Goal: Task Accomplishment & Management: Manage account settings

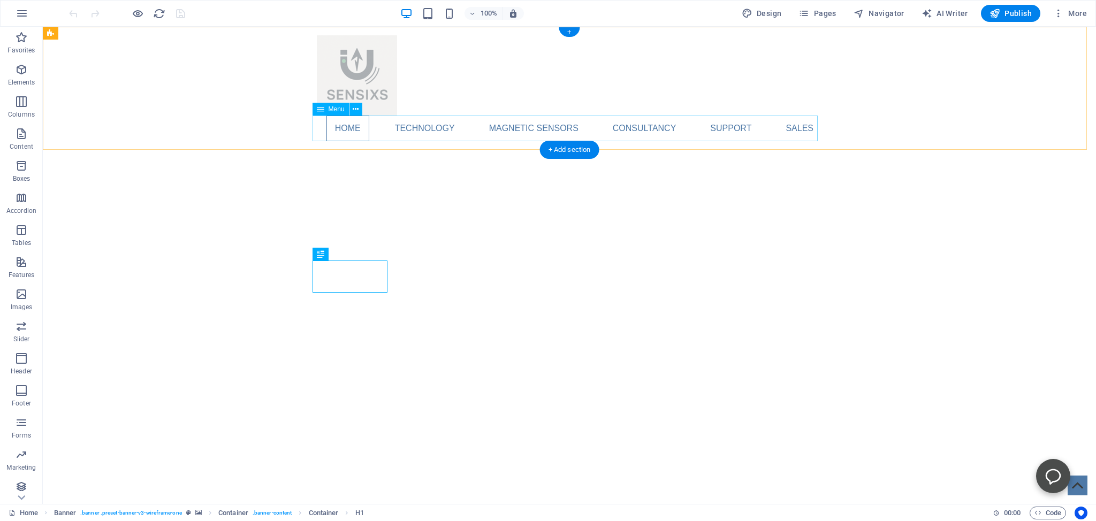
click at [799, 130] on nav "Home Technology Compass Comparison Position Comparison Magnetic sensors Compass…" at bounding box center [569, 129] width 505 height 26
click at [865, 108] on div "Home Technology Compass Comparison Position Comparison Magnetic sensors Compass…" at bounding box center [570, 88] width 1054 height 123
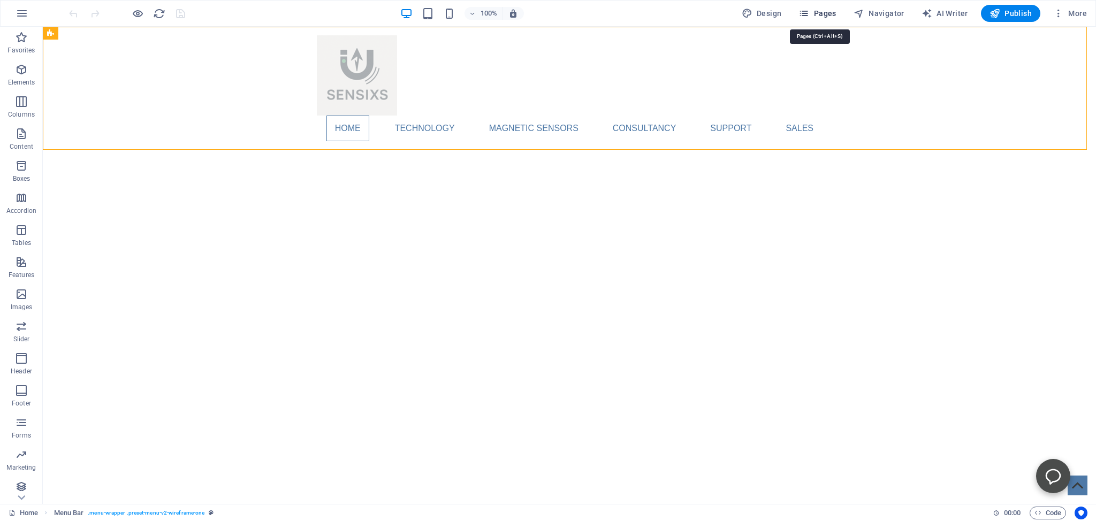
click at [822, 12] on span "Pages" at bounding box center [817, 13] width 37 height 11
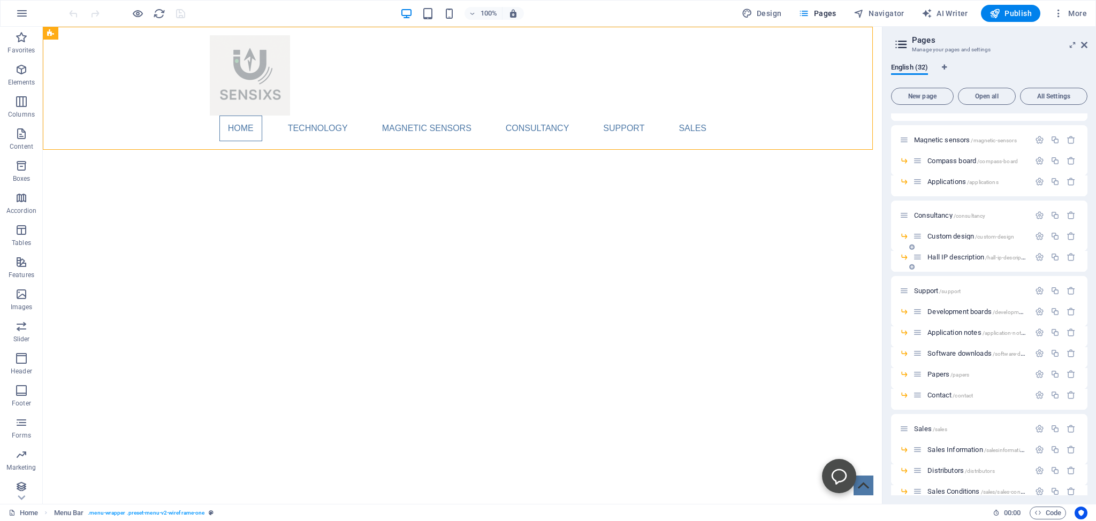
scroll to position [293, 0]
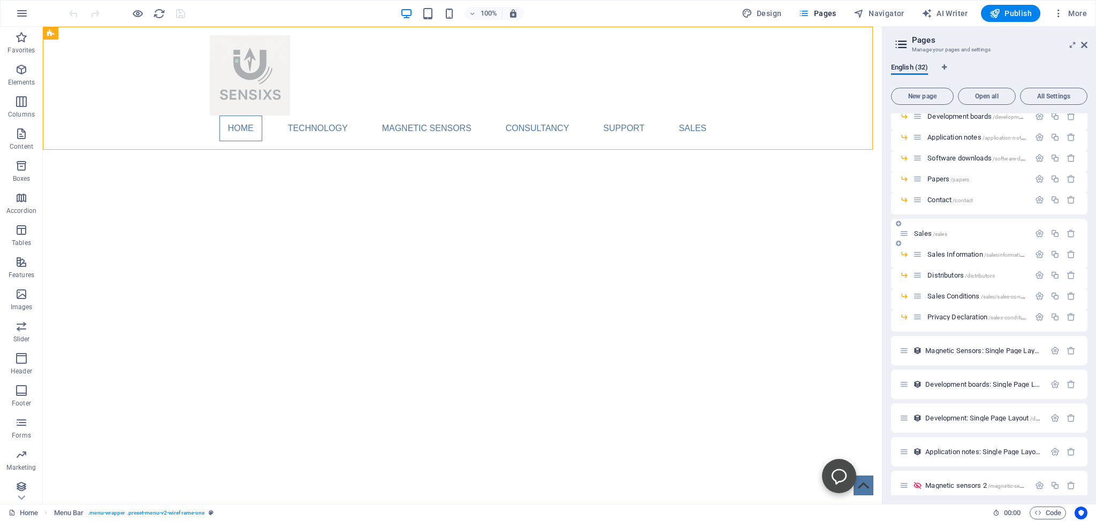
click at [924, 233] on span "Sales /sales" at bounding box center [930, 234] width 33 height 8
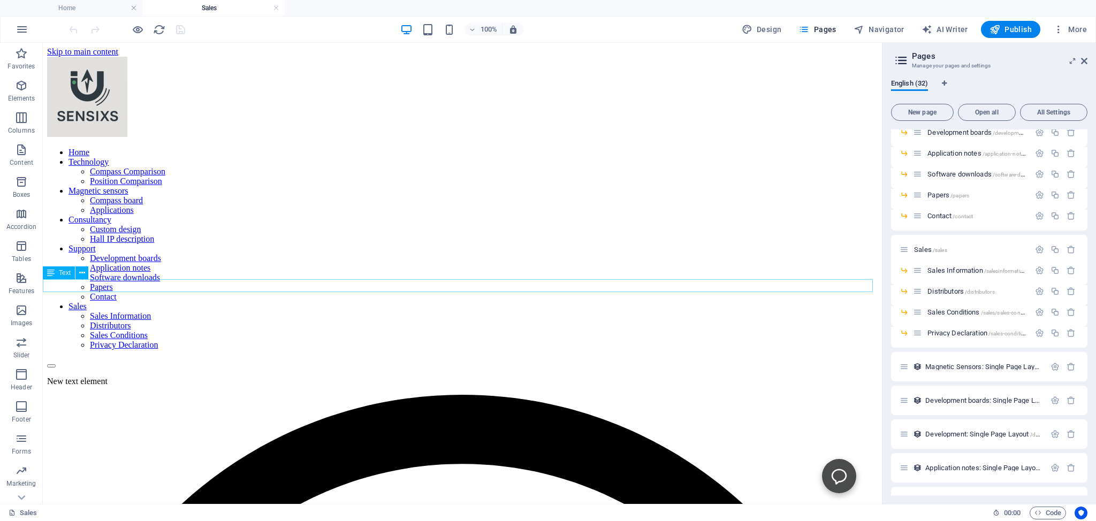
scroll to position [0, 0]
click at [80, 273] on icon at bounding box center [82, 273] width 6 height 11
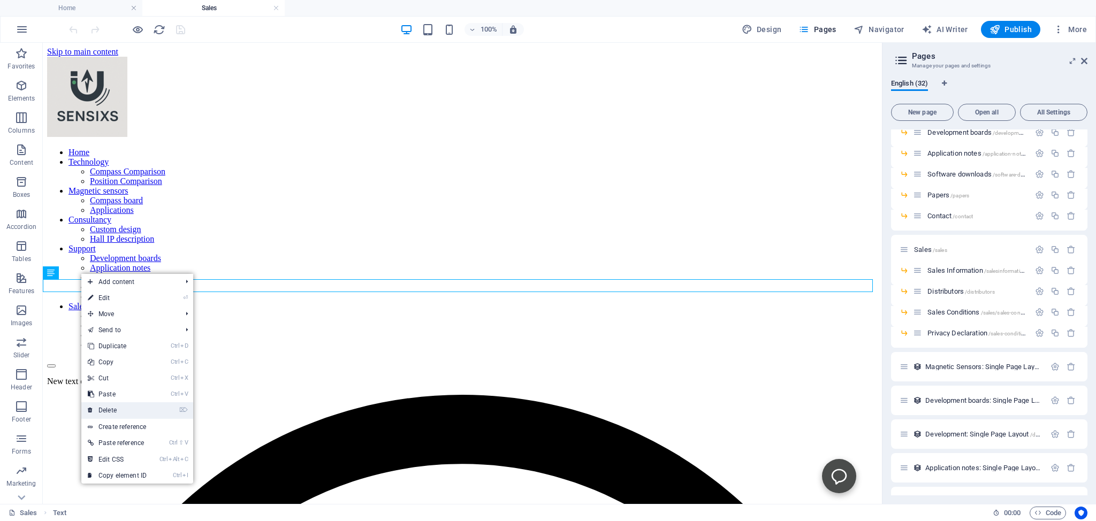
drag, startPoint x: 107, startPoint y: 411, endPoint x: 178, endPoint y: 295, distance: 135.8
click at [107, 411] on link "⌦ Delete" at bounding box center [117, 411] width 72 height 16
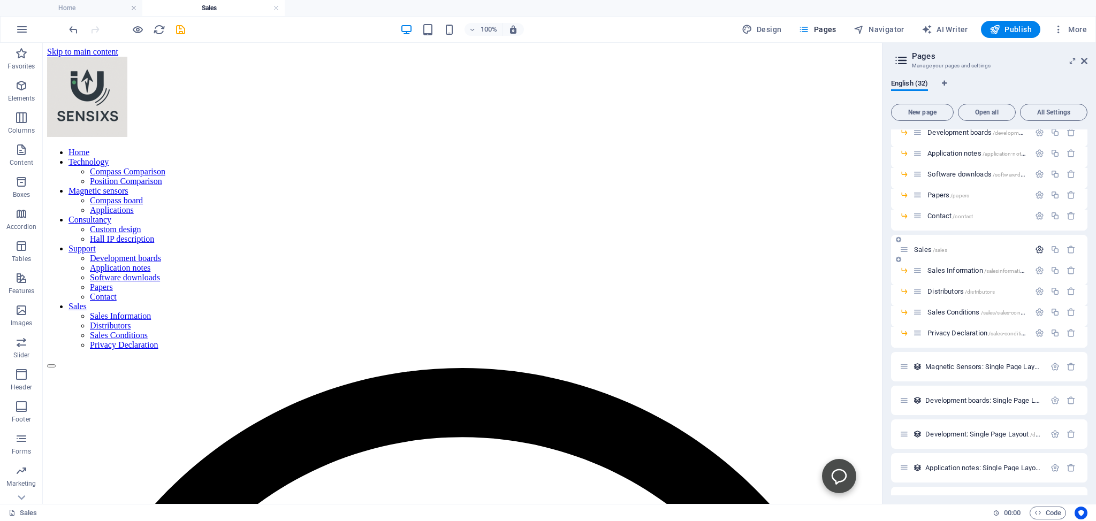
click at [1035, 247] on icon "button" at bounding box center [1039, 249] width 9 height 9
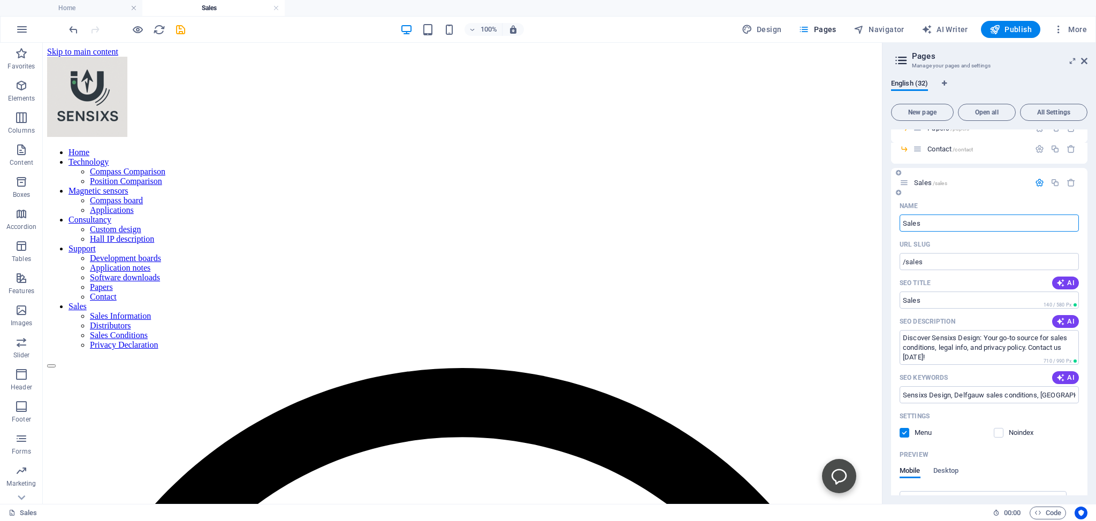
scroll to position [390, 0]
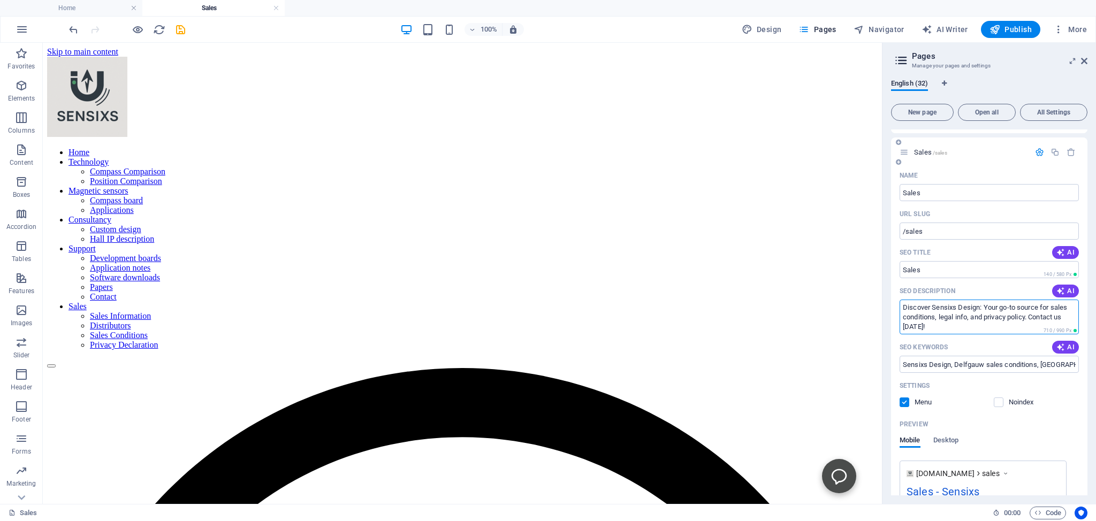
drag, startPoint x: 966, startPoint y: 328, endPoint x: 894, endPoint y: 304, distance: 76.7
click at [900, 304] on textarea "Discover Sensixs Design: Your go-to source for sales conditions, legal info, an…" at bounding box center [989, 317] width 179 height 35
drag, startPoint x: 1003, startPoint y: 305, endPoint x: 893, endPoint y: 306, distance: 110.8
click at [900, 306] on textarea "This pages contain a link to our e-shop" at bounding box center [989, 317] width 179 height 35
click at [930, 307] on textarea "e-shop" at bounding box center [989, 317] width 179 height 35
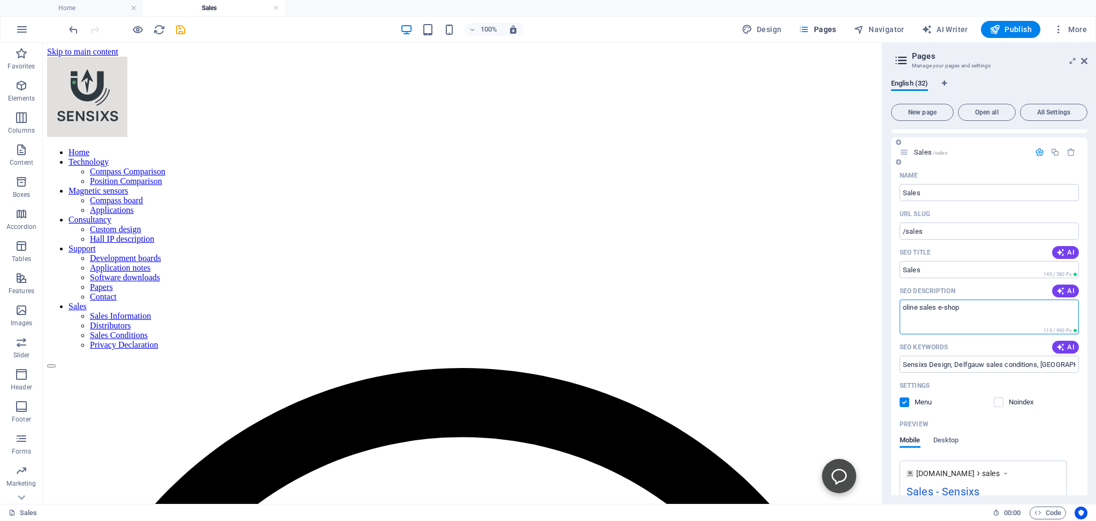
click at [909, 307] on textarea "oline sales e-shop" at bounding box center [989, 317] width 179 height 35
type textarea "online sales e-shop"
drag, startPoint x: 902, startPoint y: 364, endPoint x: 1096, endPoint y: 360, distance: 193.8
click at [1088, 360] on div "Home / Technology /technology Compass Comparison /compass-comparison Position C…" at bounding box center [989, 313] width 196 height 366
click at [1057, 364] on input "nds legal information, Sensixs contact, privacy policy, distributieweg 162645EJ" at bounding box center [989, 364] width 179 height 17
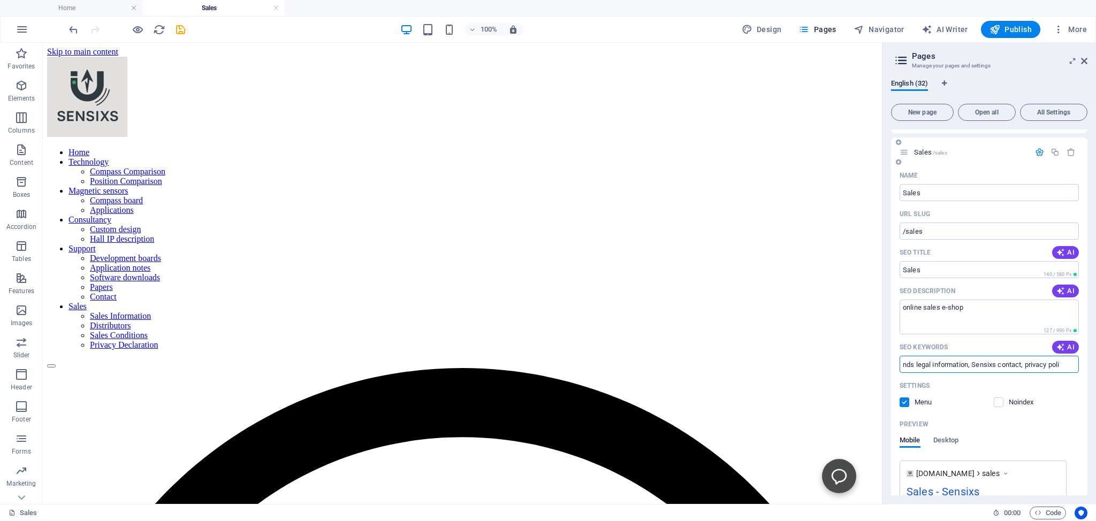
scroll to position [0, 0]
type input "n"
type input "Online sales Webshop e-shop pricing direct orders"
drag, startPoint x: 970, startPoint y: 307, endPoint x: 901, endPoint y: 313, distance: 69.8
click at [901, 313] on textarea "online sales e-shop" at bounding box center [989, 317] width 179 height 35
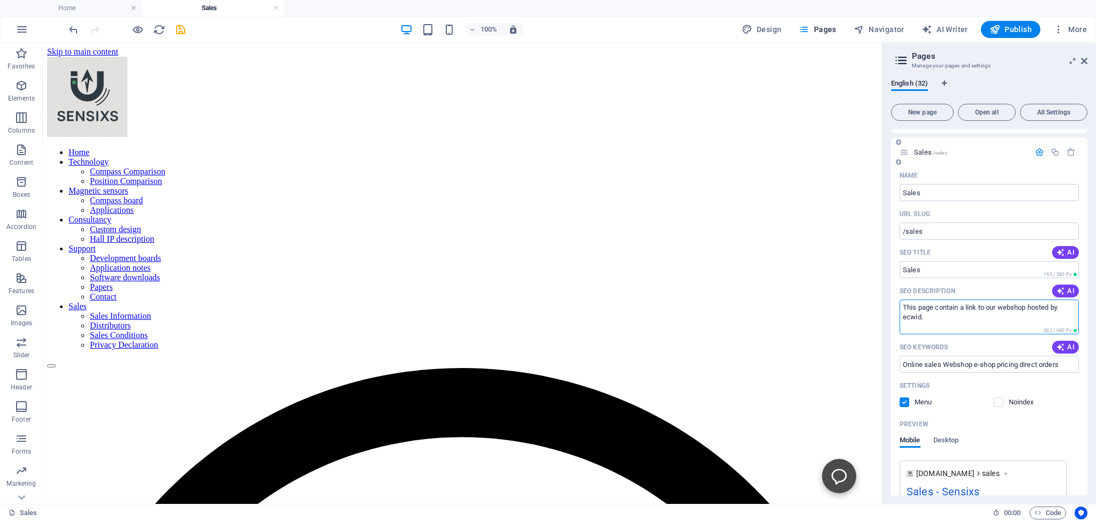
type textarea "This page contain a link to our webshop hosted by ecwid."
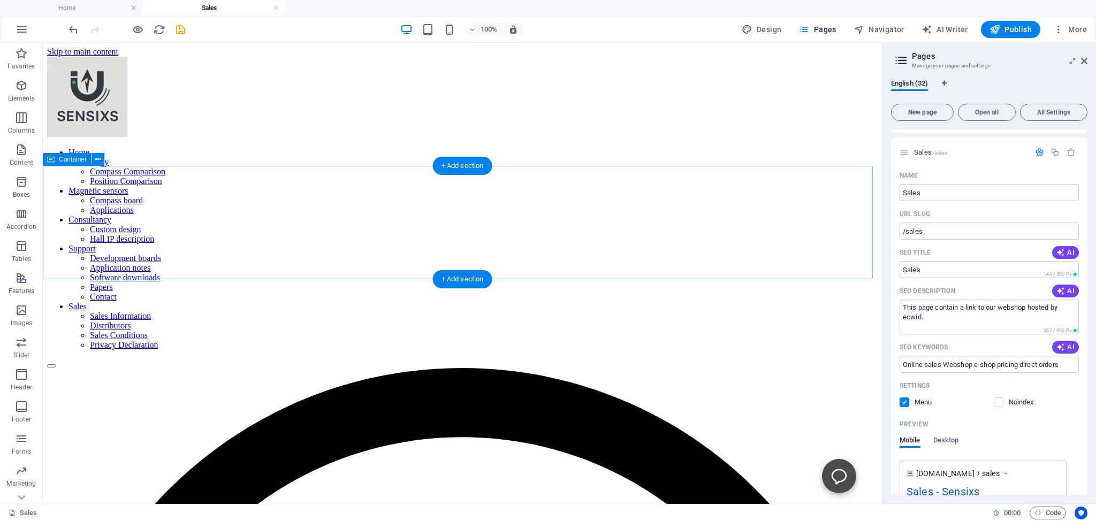
click at [826, 368] on div at bounding box center [462, 368] width 831 height 0
click at [1013, 28] on span "Publish" at bounding box center [1011, 29] width 42 height 11
